Goal: Use online tool/utility: Utilize a website feature to perform a specific function

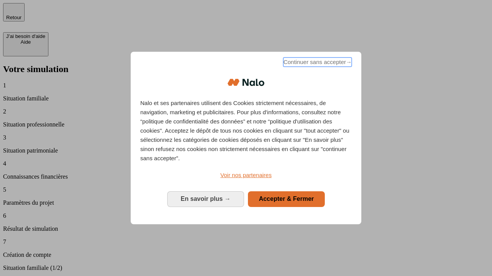
click at [316, 63] on span "Continuer sans accepter →" at bounding box center [317, 62] width 68 height 9
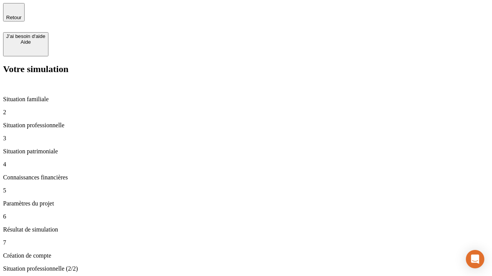
type input "30 000"
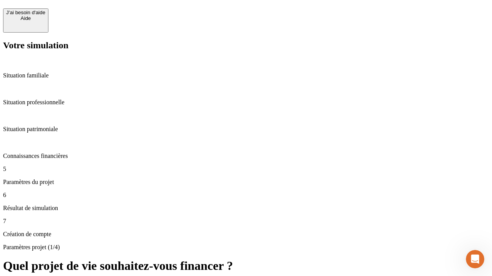
scroll to position [7, 0]
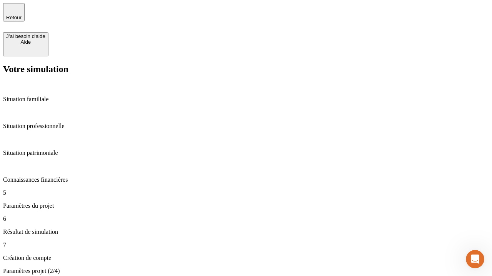
type input "25"
type input "1 000"
type input "640"
